Goal: Information Seeking & Learning: Compare options

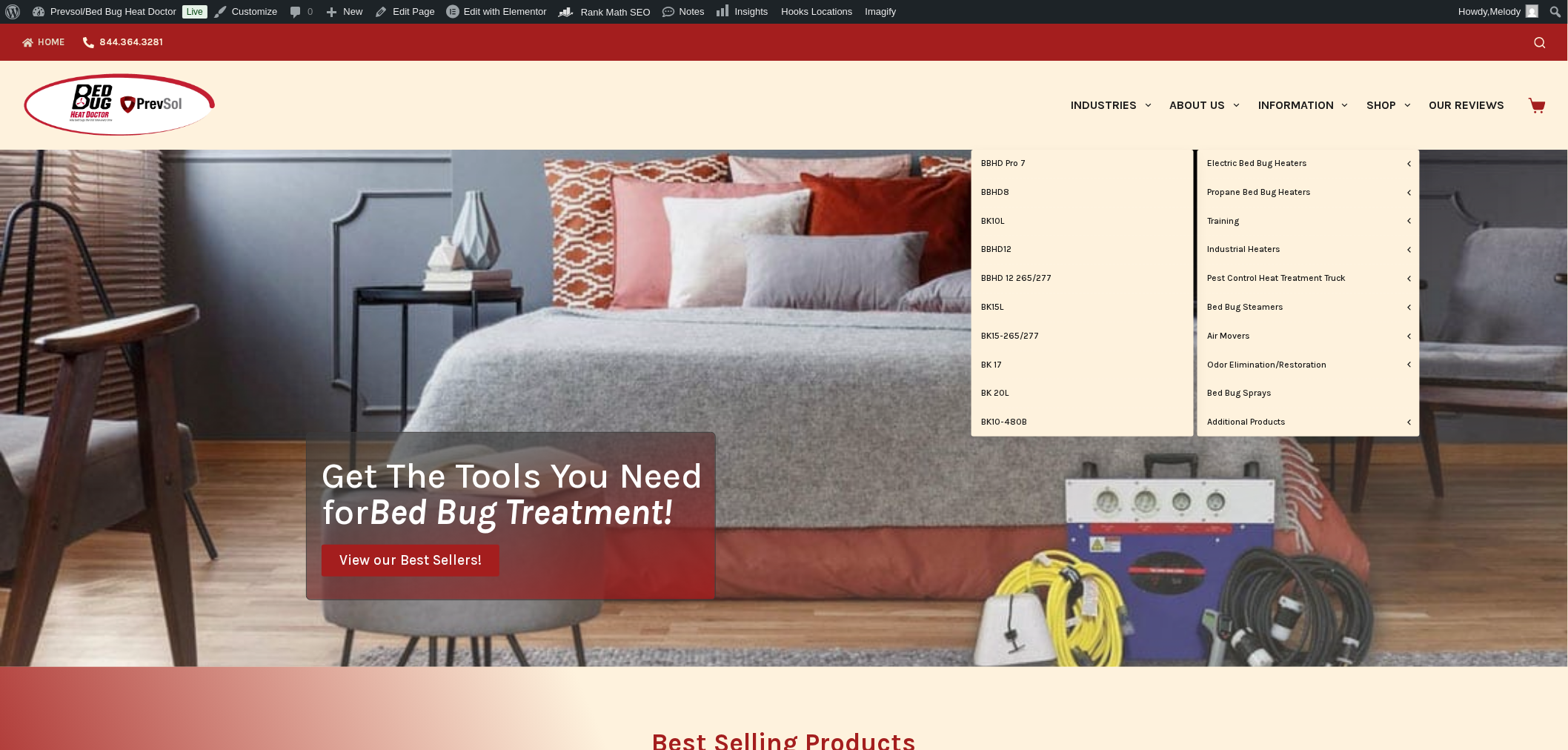
click at [1261, 162] on link "Electric Bed Bug Heaters" at bounding box center [1309, 164] width 222 height 28
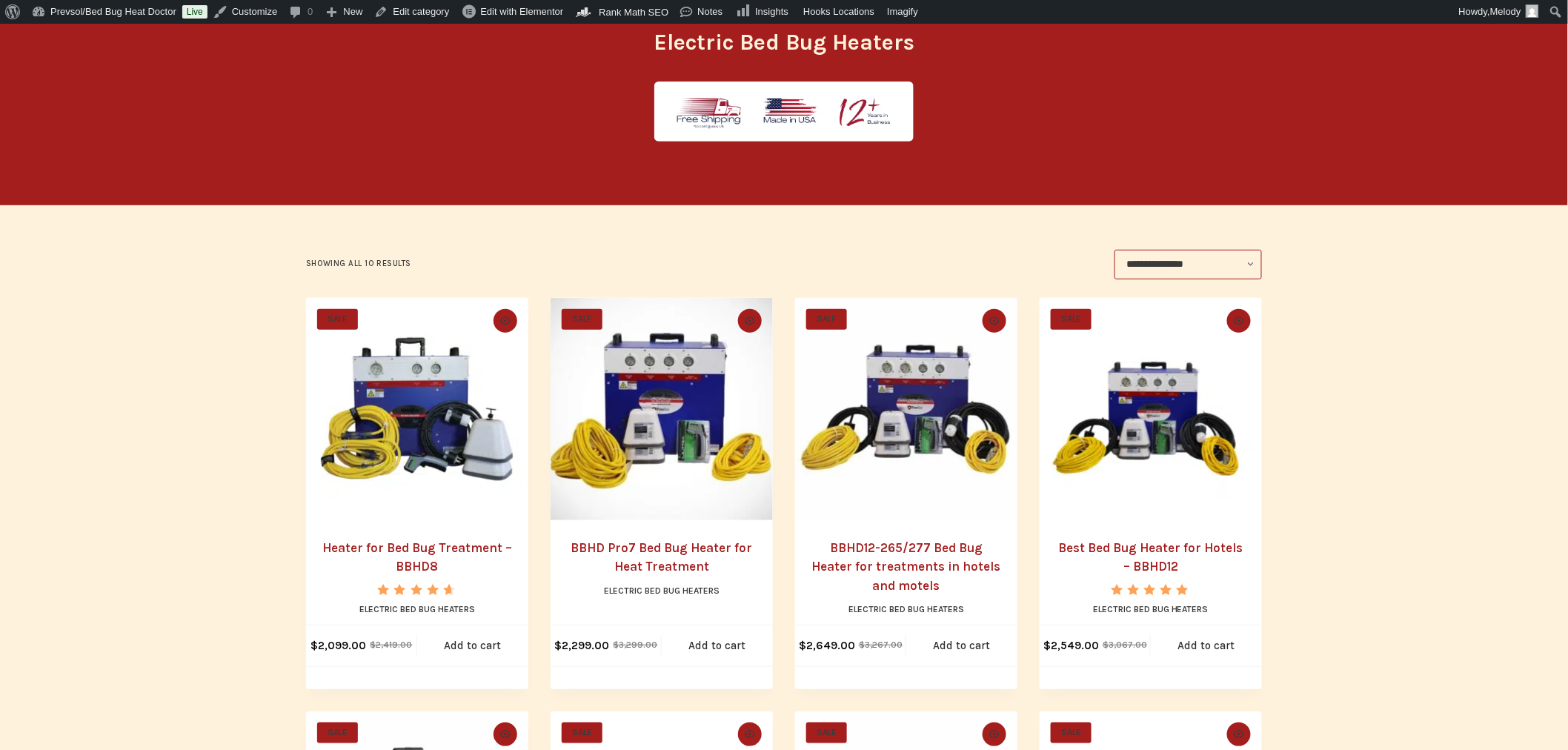
scroll to position [174, 0]
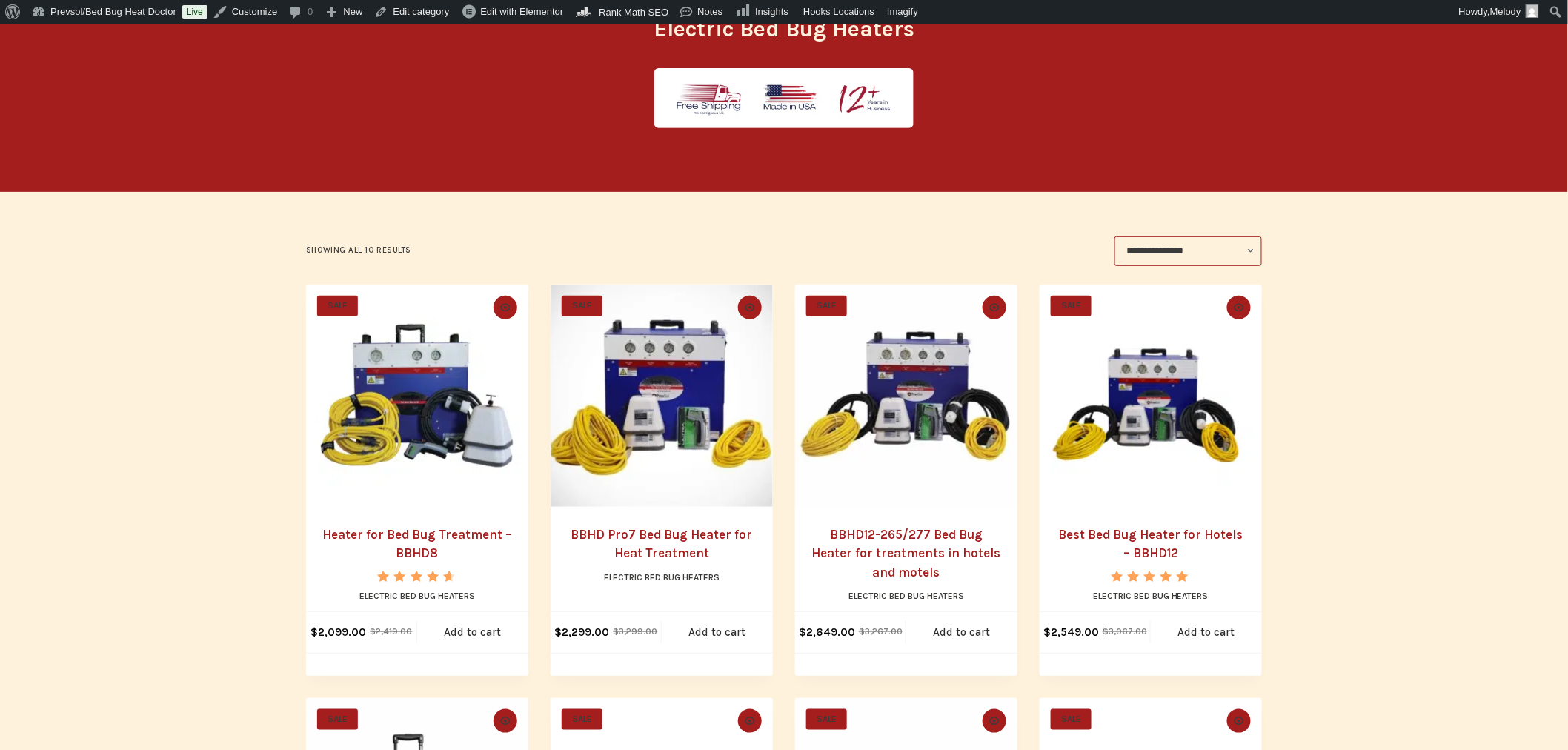
click at [408, 526] on h2 "Heater for Bed Bug Treatment – BBHD8" at bounding box center [417, 544] width 193 height 38
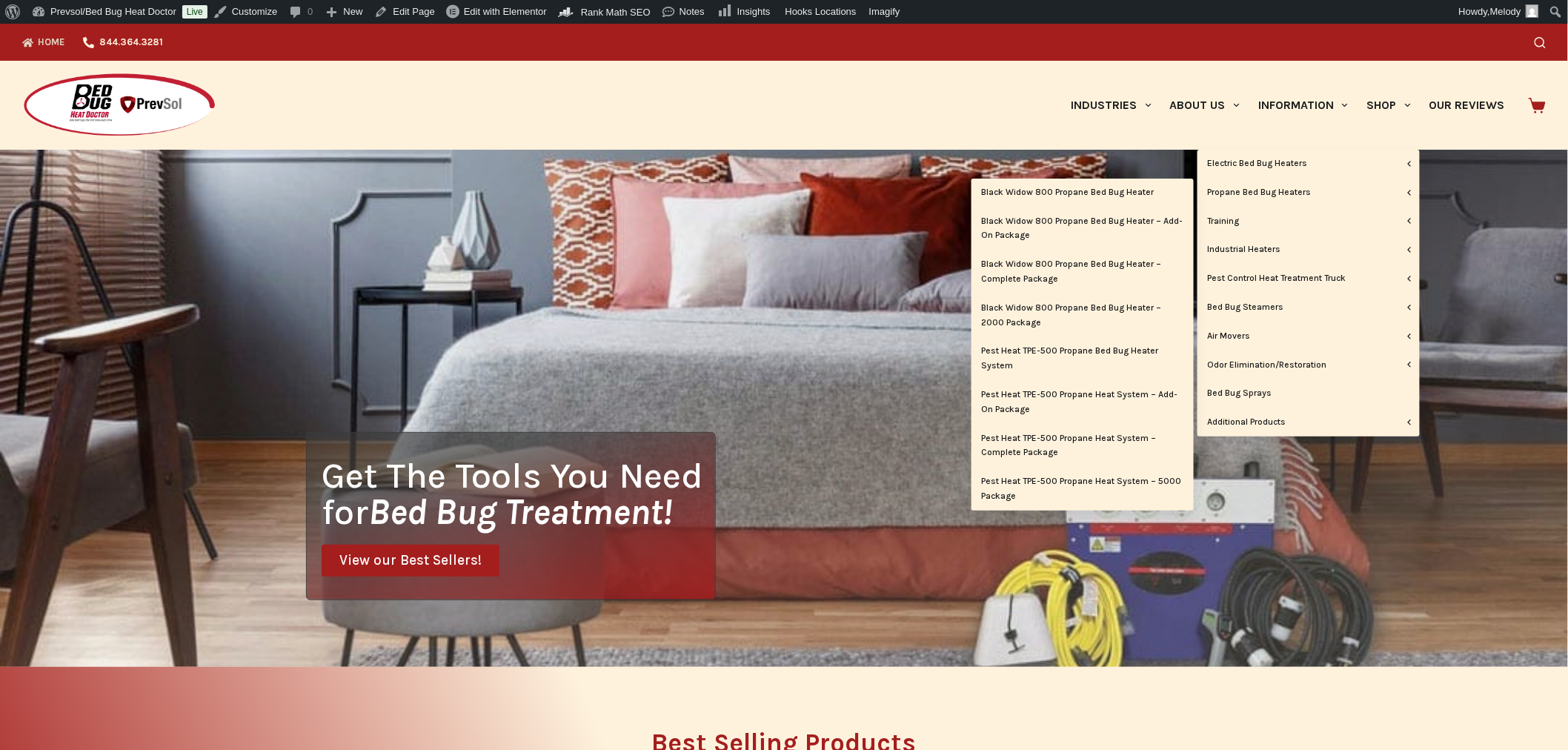
click at [1303, 193] on link "Propane Bed Bug Heaters" at bounding box center [1309, 193] width 222 height 28
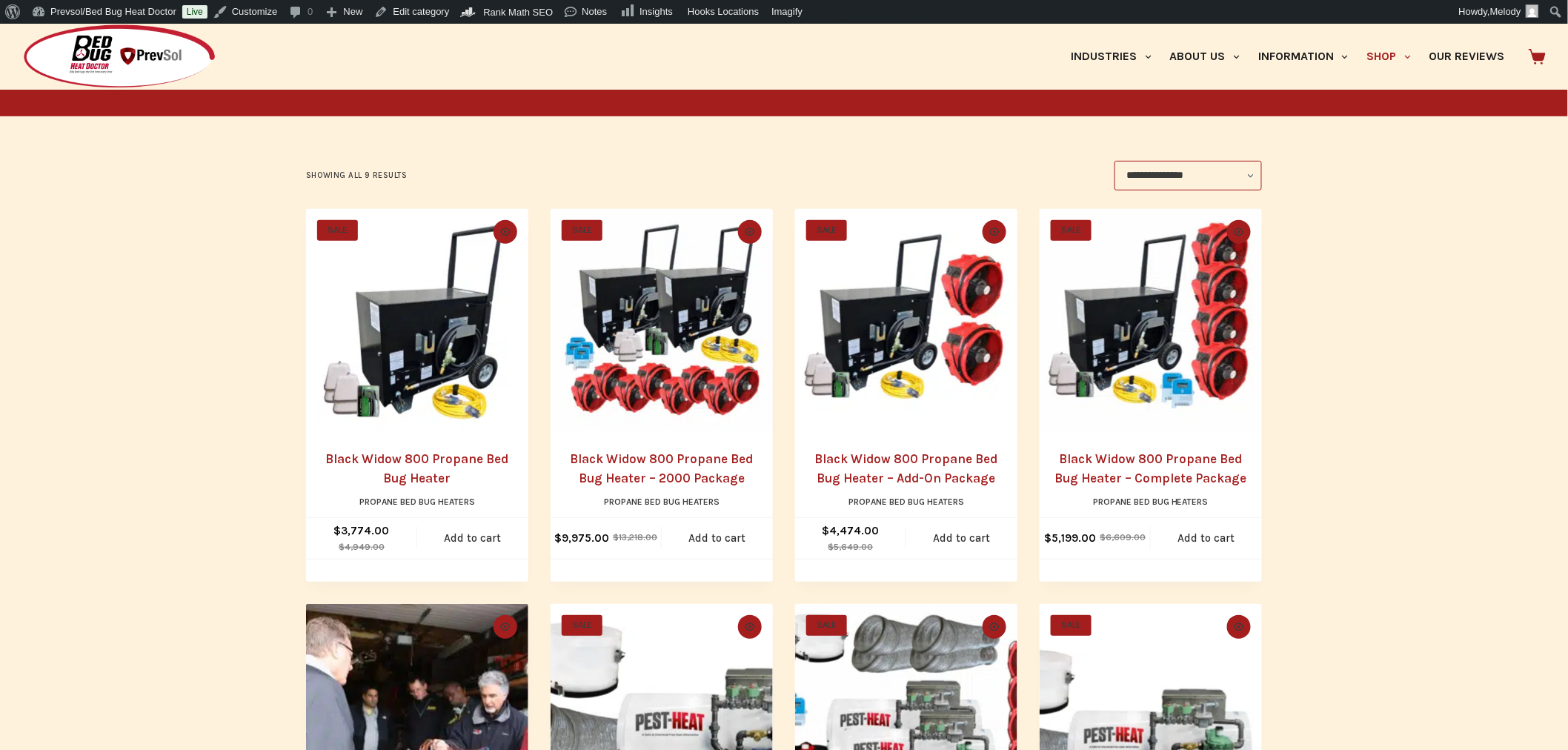
scroll to position [224, 0]
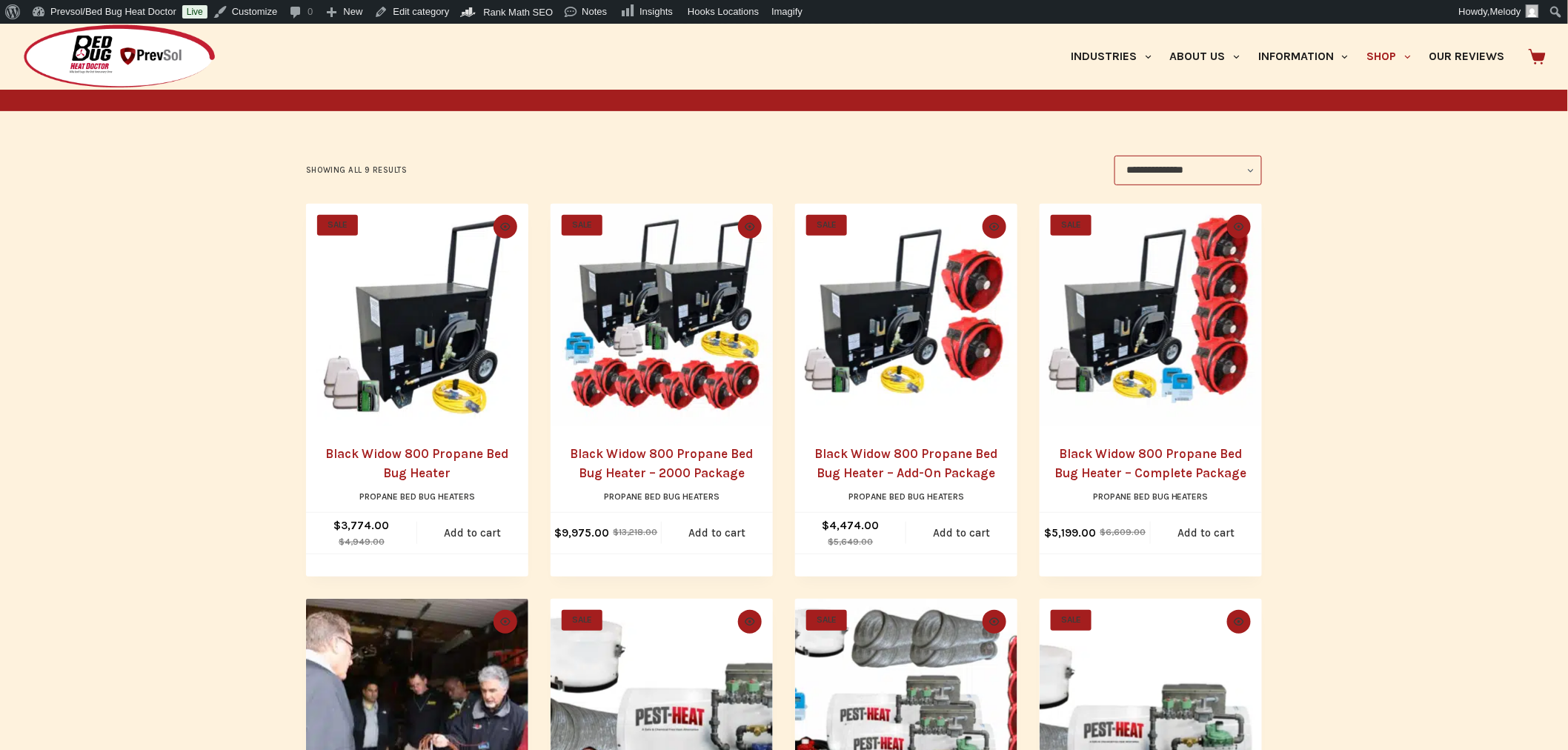
click at [434, 359] on img "Black Widow 800 Propane Bed Bug Heater" at bounding box center [417, 315] width 222 height 222
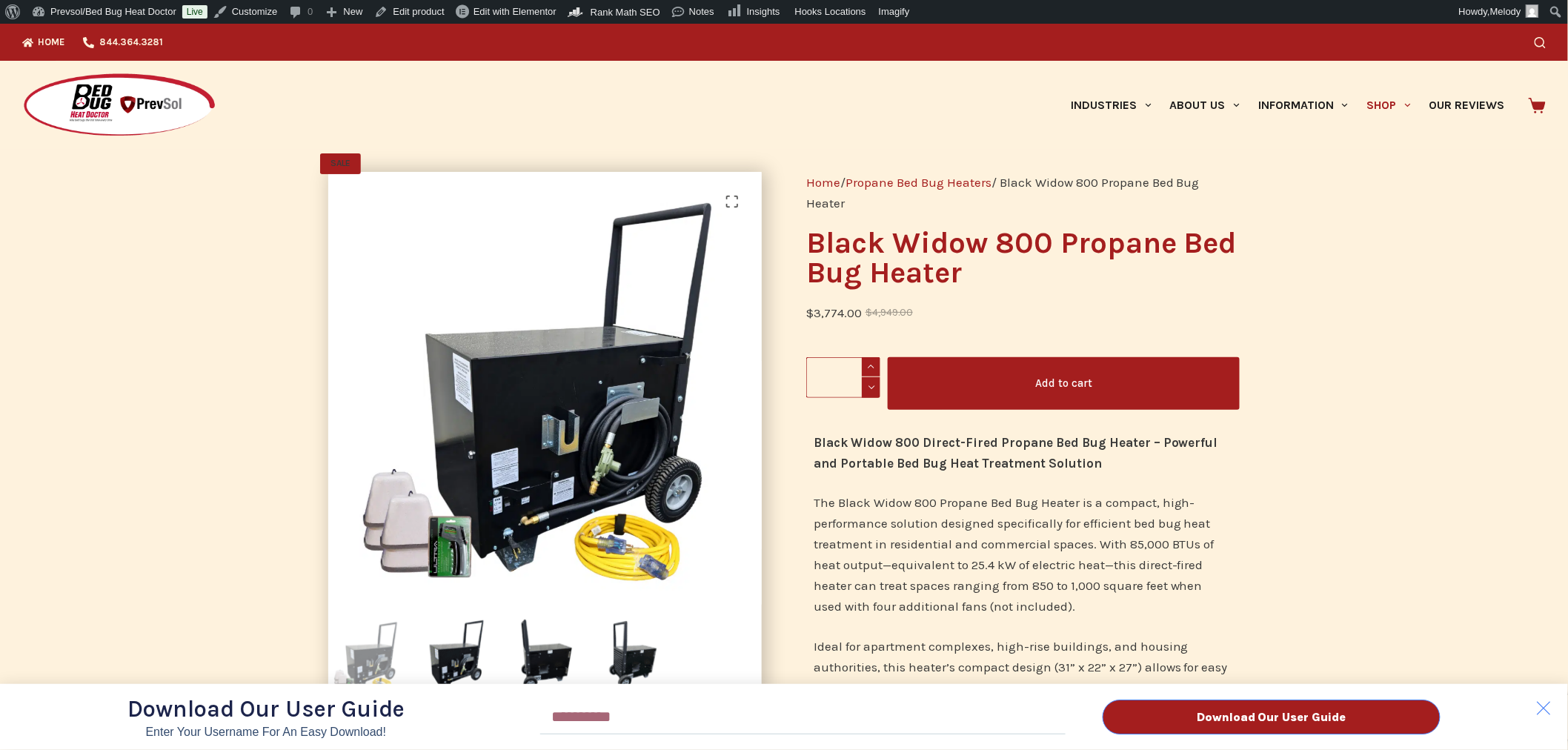
drag, startPoint x: 1093, startPoint y: 470, endPoint x: 833, endPoint y: 445, distance: 261.2
click at [833, 445] on div "Download Our User Guide Enter Your Username for an Easy Download! Email Downloa…" at bounding box center [784, 387] width 1568 height 726
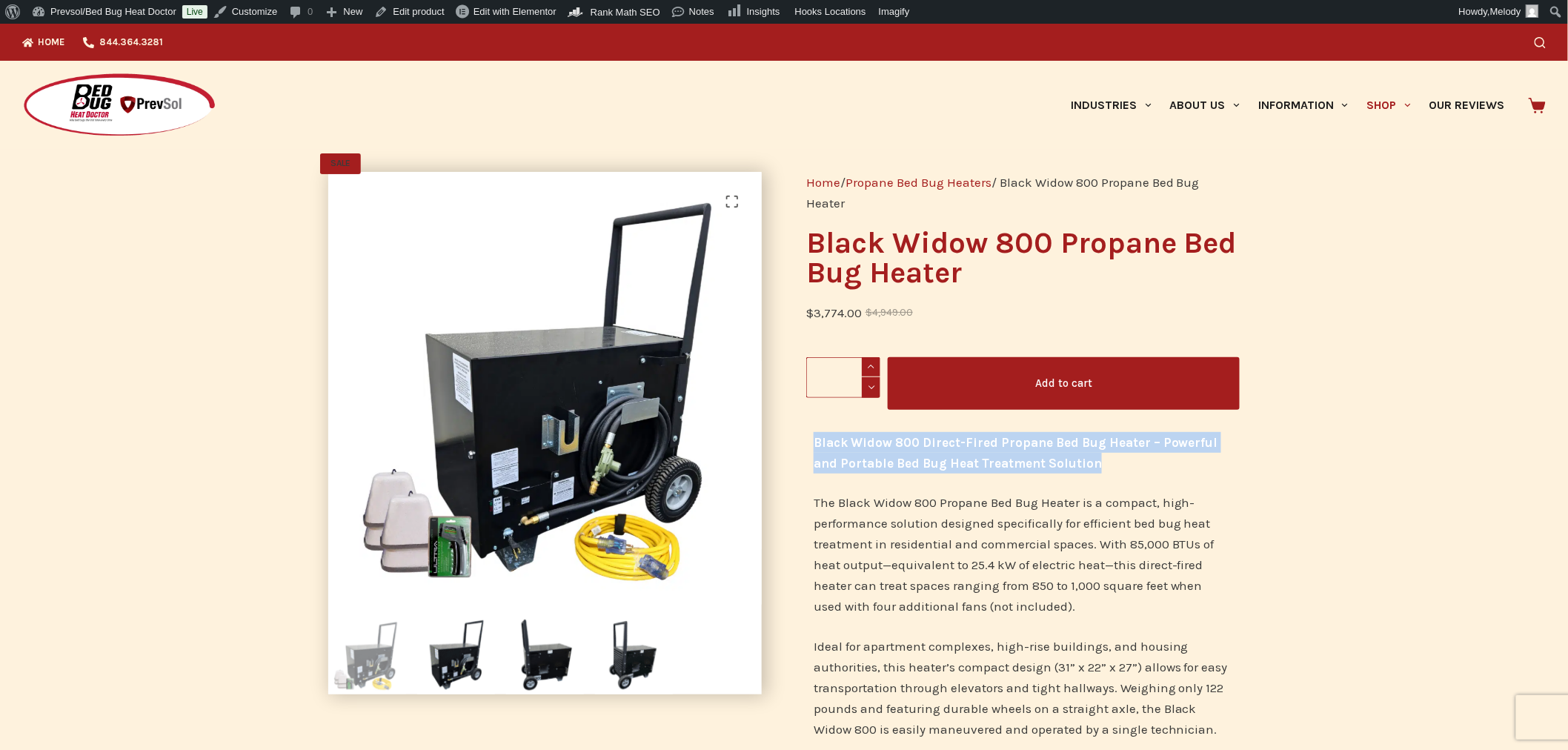
drag, startPoint x: 1068, startPoint y: 457, endPoint x: 806, endPoint y: 436, distance: 262.8
copy strong "Black Widow 800 Direct-Fired Propane Bed Bug Heater – Powerful and Portable Bed…"
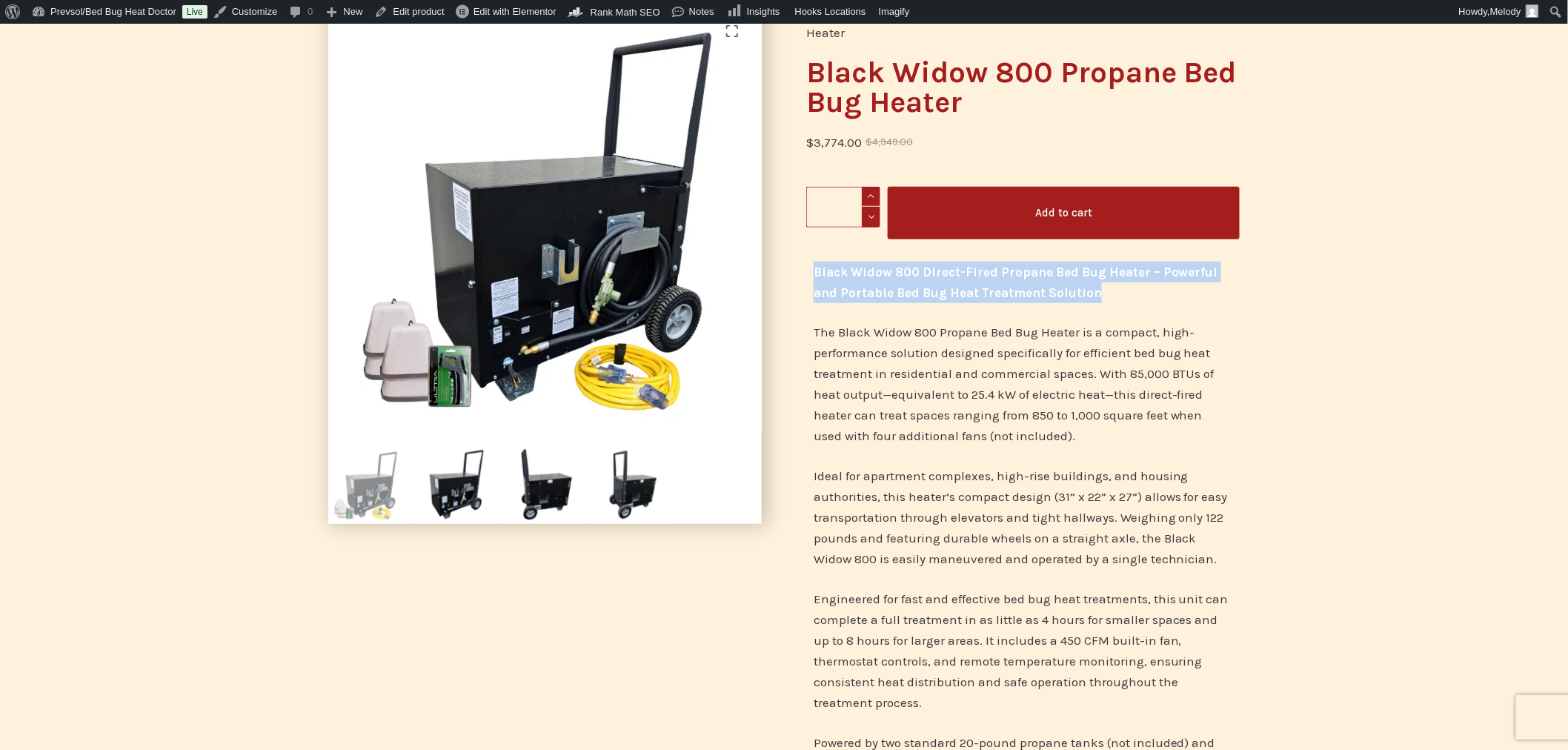
scroll to position [173, 0]
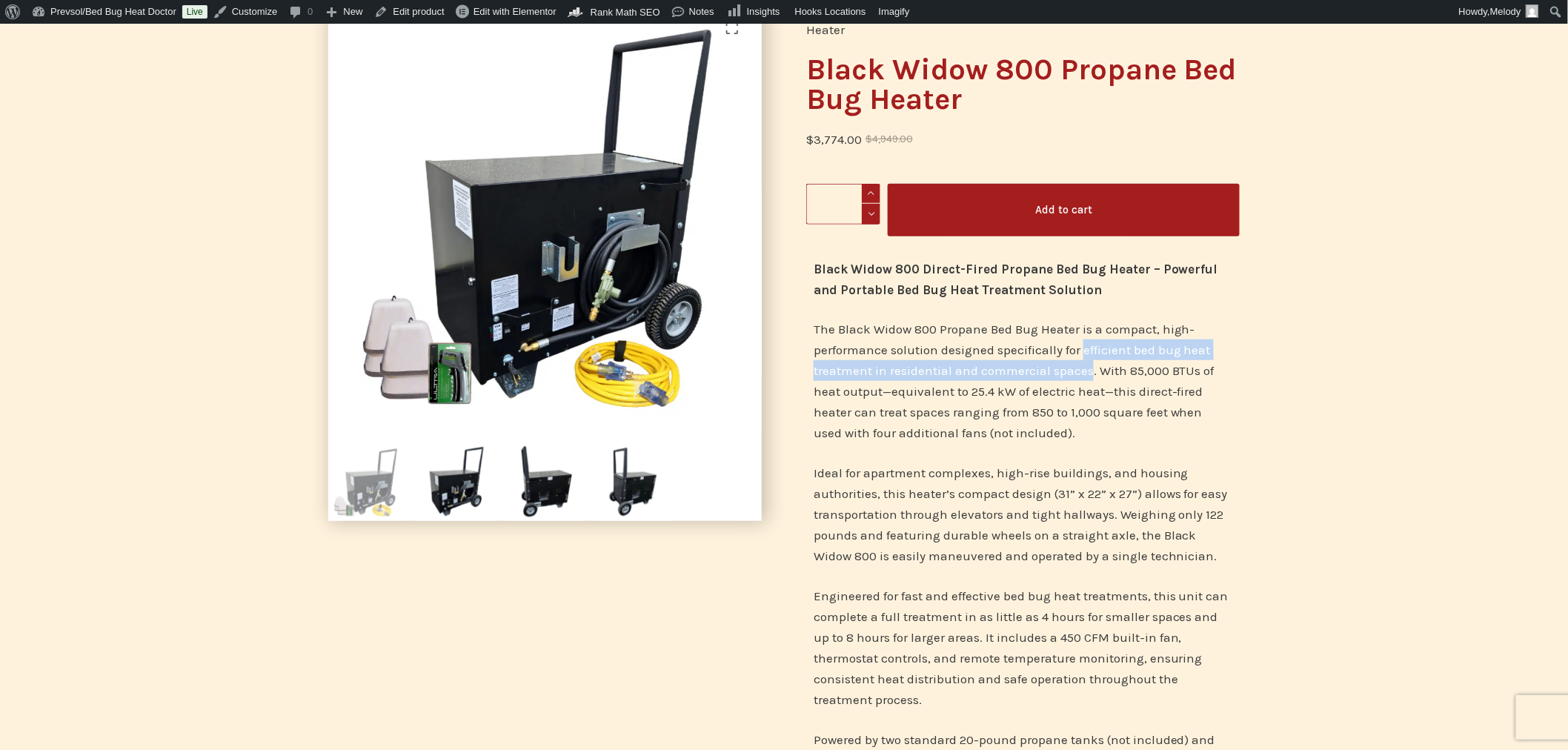
drag, startPoint x: 1088, startPoint y: 375, endPoint x: 1083, endPoint y: 352, distance: 23.5
click at [1083, 352] on p "The Black Widow 800 Propane Bed Bug Heater is a compact, high-performance solut…" at bounding box center [1023, 381] width 419 height 125
copy p "efficient bed bug heat treatment in residential and commercial spaces"
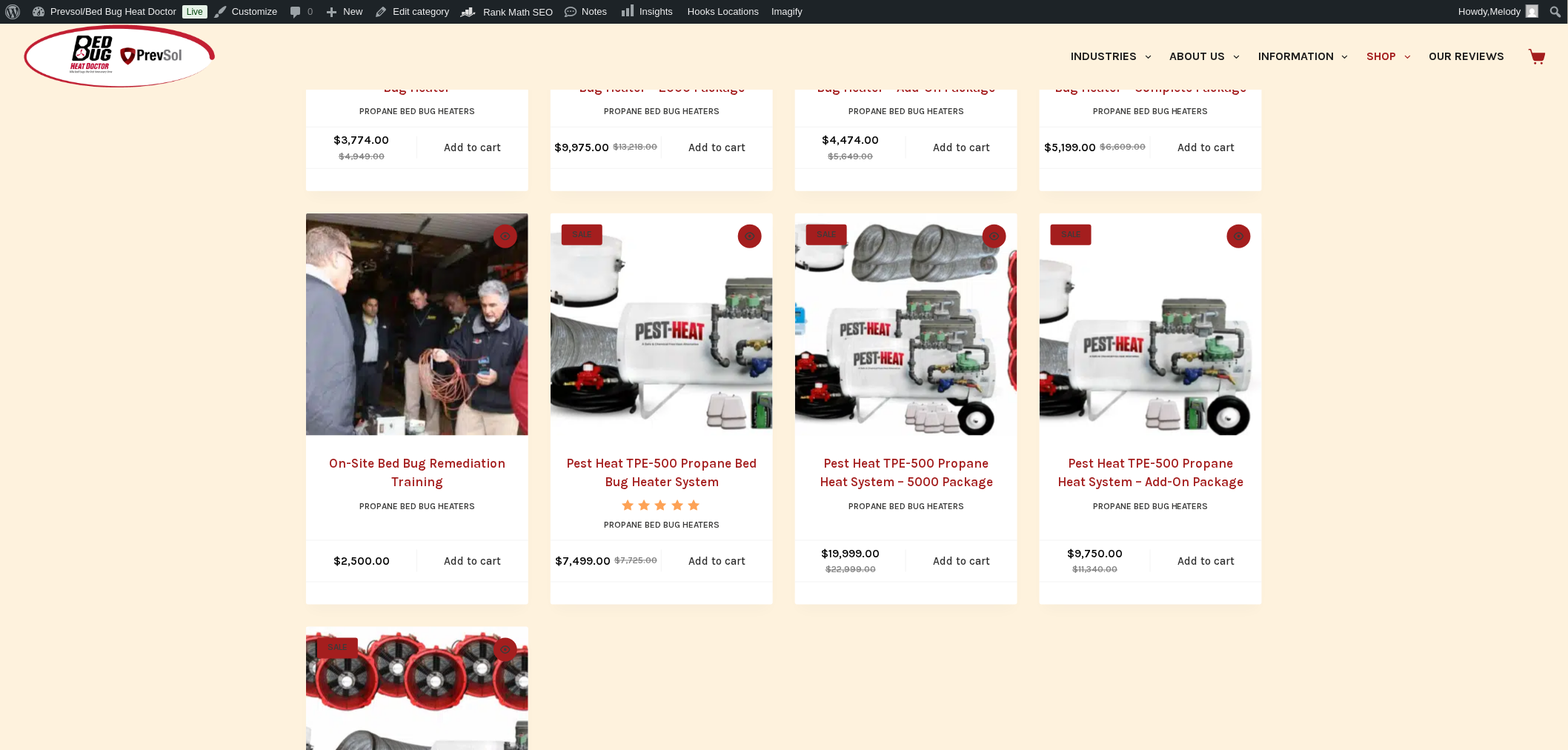
scroll to position [610, 0]
click at [639, 375] on img "Pest Heat TPE-500 Propane Bed Bug Heater System" at bounding box center [661, 324] width 222 height 222
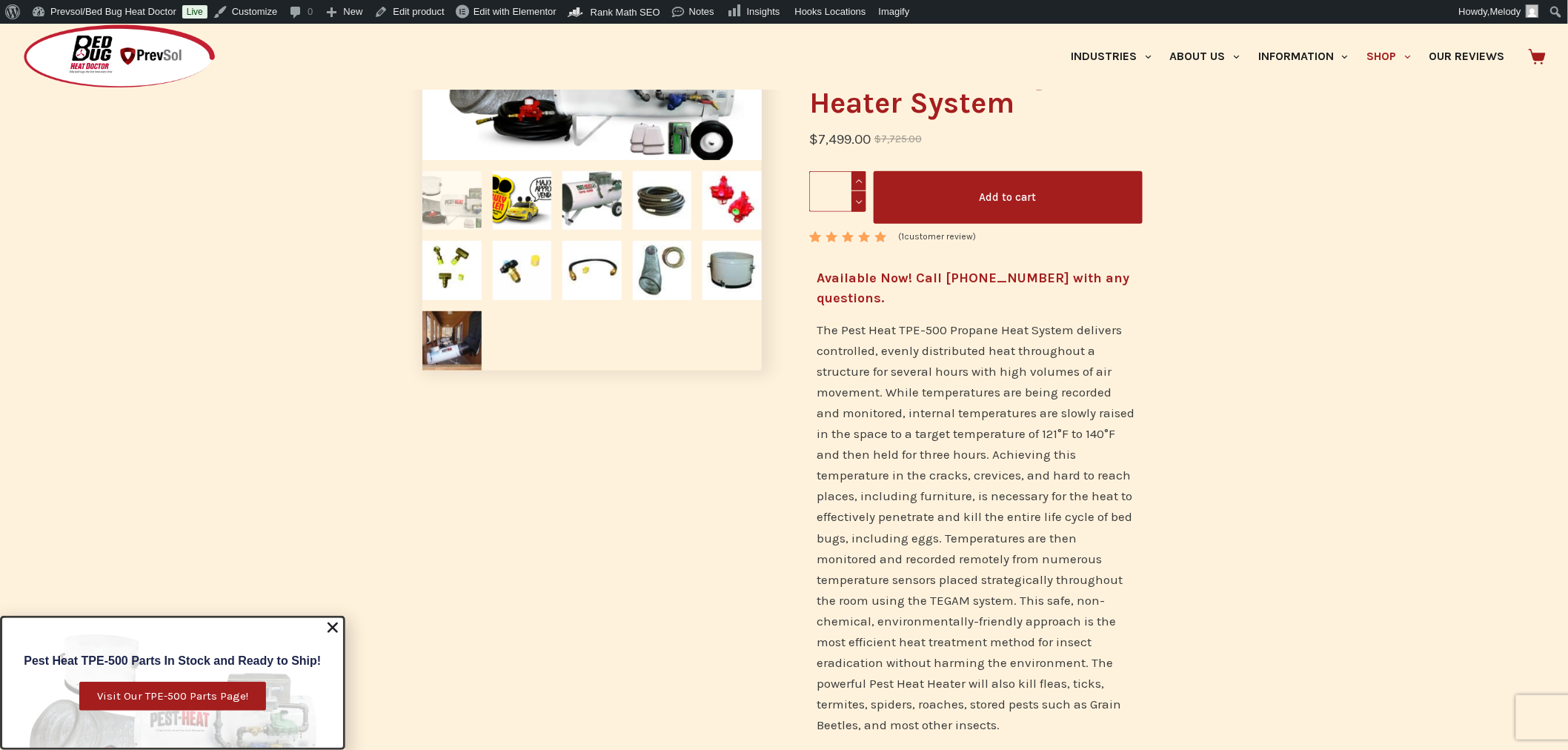
scroll to position [241, 0]
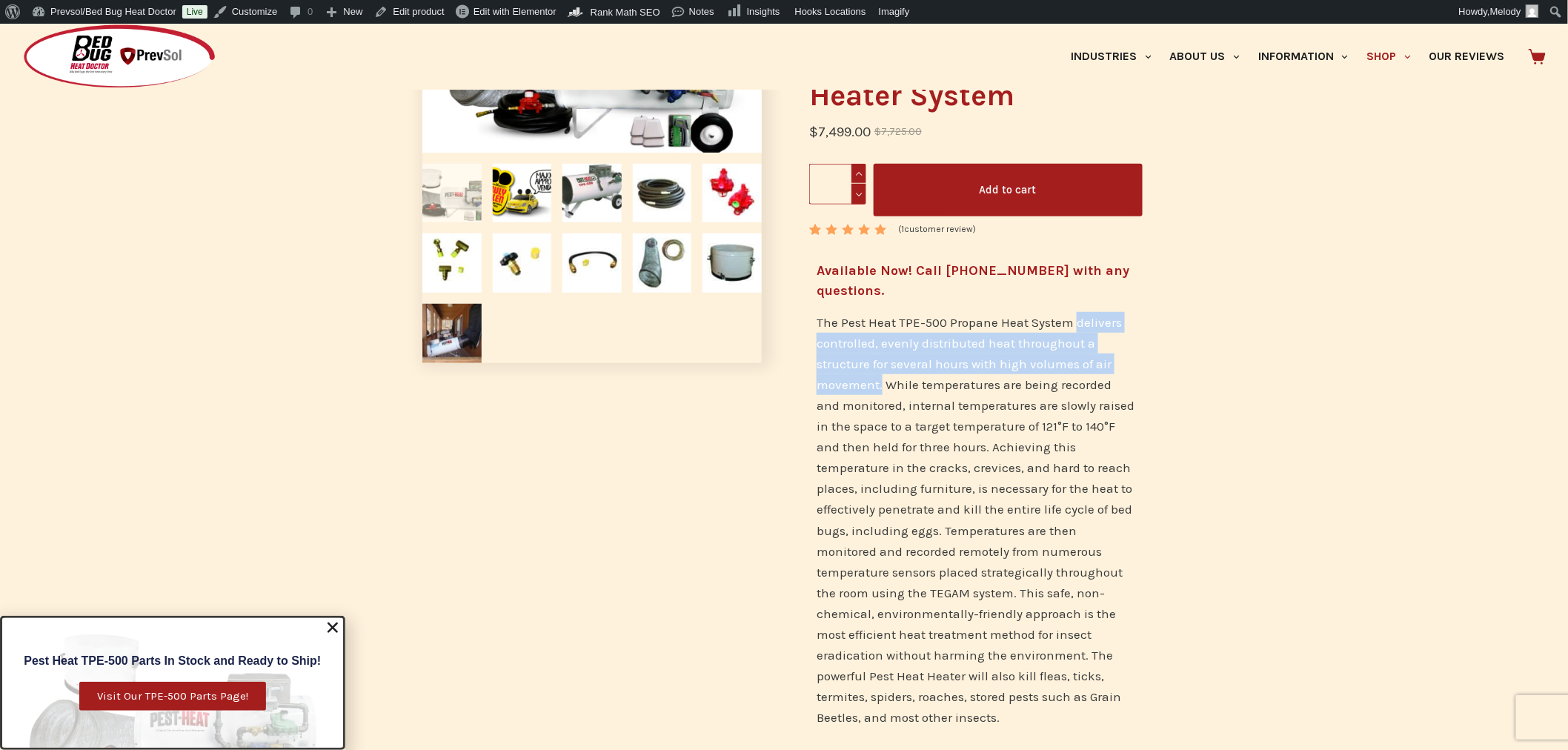
drag, startPoint x: 1073, startPoint y: 320, endPoint x: 879, endPoint y: 390, distance: 206.2
click at [879, 390] on span "The Pest Heat TPE-500 Propane Heat System delivers controlled, evenly distribut…" at bounding box center [976, 374] width 318 height 119
copy span "delivers controlled, evenly distributed heat throughout a structure for several…"
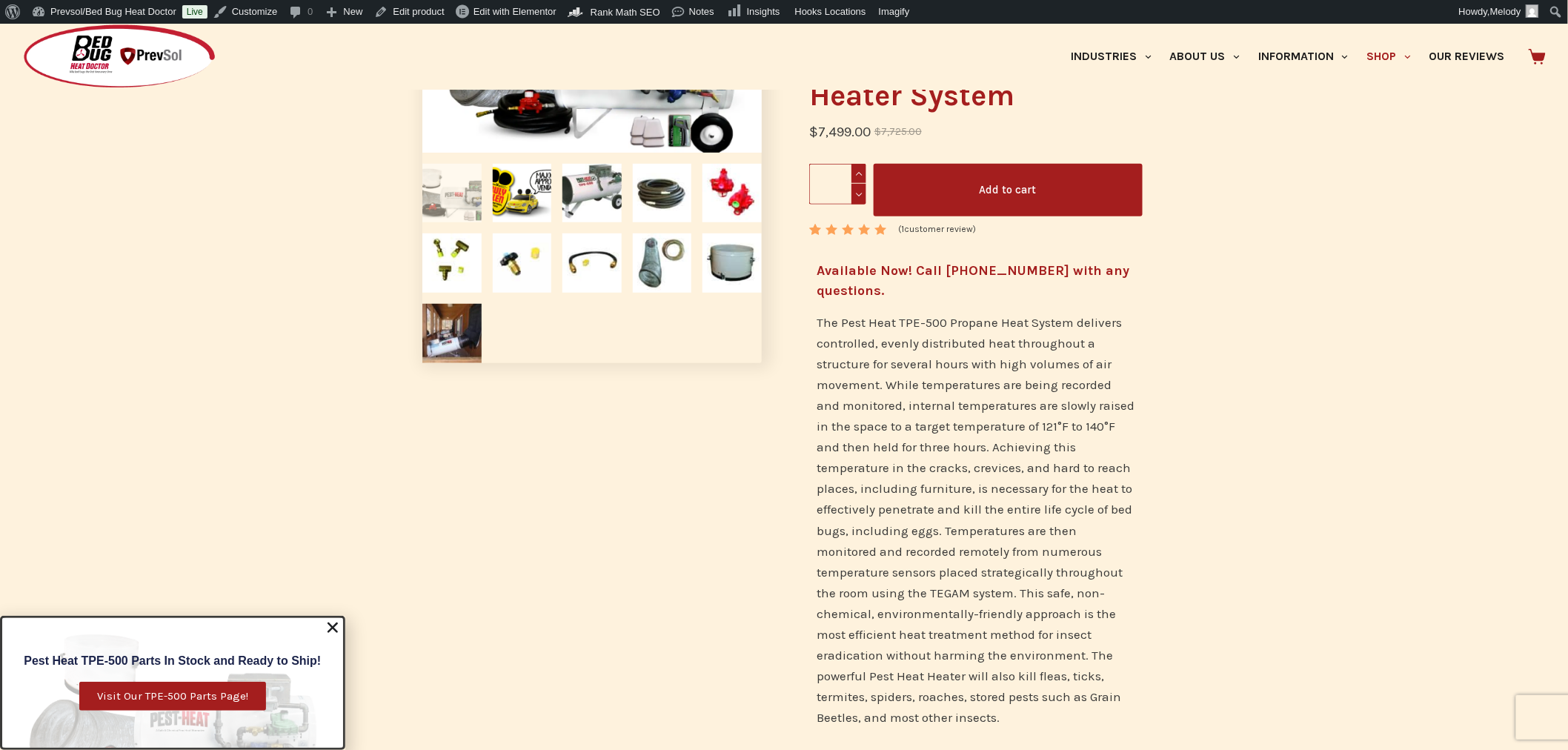
click at [954, 498] on p "The Pest Heat TPE-500 Propane Heat System delivers controlled, evenly distribut…" at bounding box center [976, 520] width 318 height 416
drag, startPoint x: 1002, startPoint y: 363, endPoint x: 879, endPoint y: 389, distance: 125.7
click at [879, 389] on span "The Pest Heat TPE-500 Propane Heat System delivers controlled, evenly distribut…" at bounding box center [976, 374] width 318 height 119
copy span "high volumes of air movement"
